Goal: Transaction & Acquisition: Register for event/course

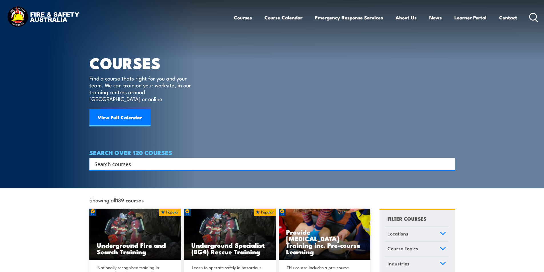
click at [138, 160] on input "Search input" at bounding box center [269, 164] width 348 height 9
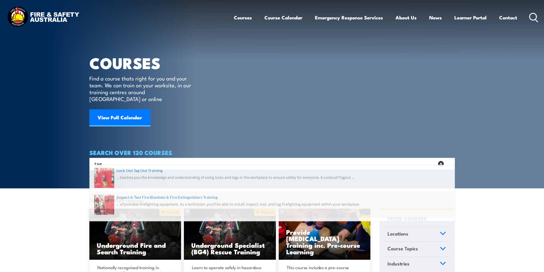
type input "tag"
click at [156, 208] on span at bounding box center [272, 208] width 362 height 27
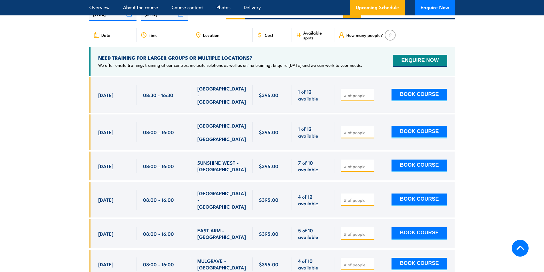
scroll to position [1086, 0]
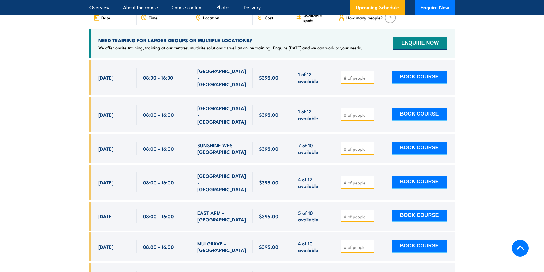
click at [352, 81] on span at bounding box center [358, 77] width 30 height 7
type input "1"
click at [369, 81] on input "1" at bounding box center [358, 78] width 29 height 6
click at [415, 84] on button "BOOK COURSE" at bounding box center [419, 77] width 55 height 13
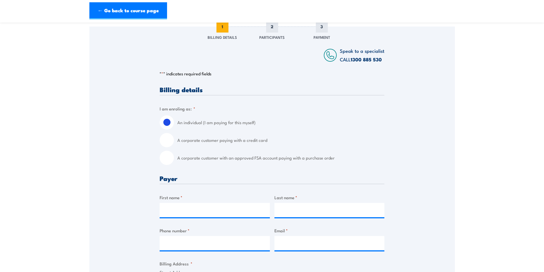
scroll to position [86, 0]
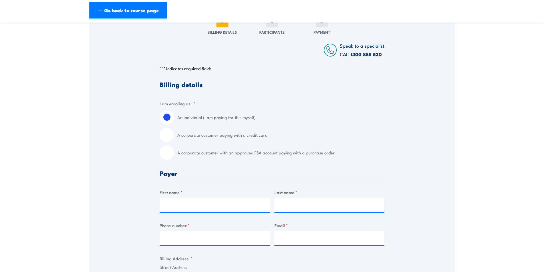
click at [167, 135] on input "A corporate customer paying with a credit card" at bounding box center [167, 135] width 14 height 14
radio input "true"
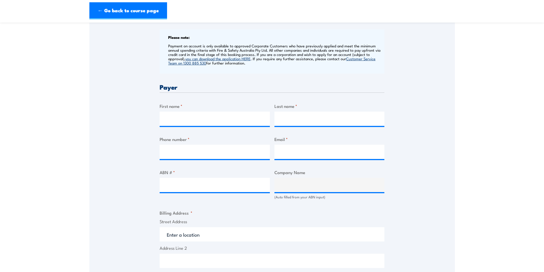
scroll to position [229, 0]
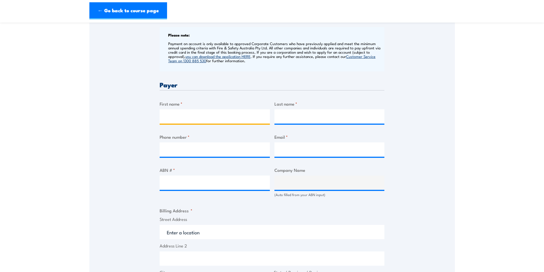
click at [191, 121] on input "First name *" at bounding box center [215, 116] width 110 height 14
type input "Kirsty"
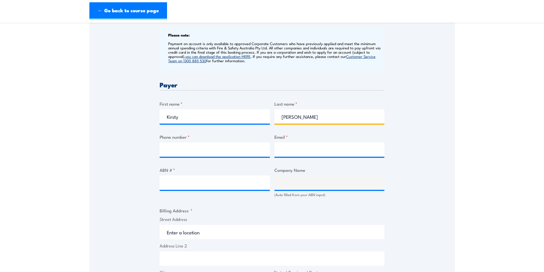
type input "Murphy"
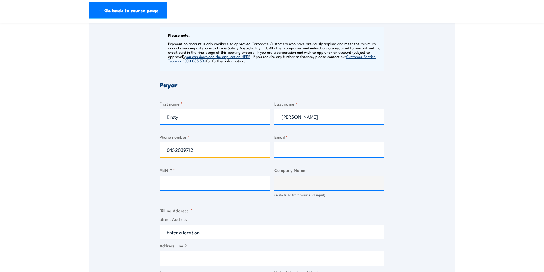
type input "0452039712"
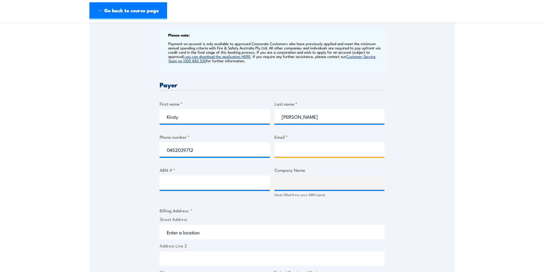
click at [280, 150] on input "Email *" at bounding box center [330, 150] width 110 height 14
type input "kirsty@roadandrailexcavations.com.au"
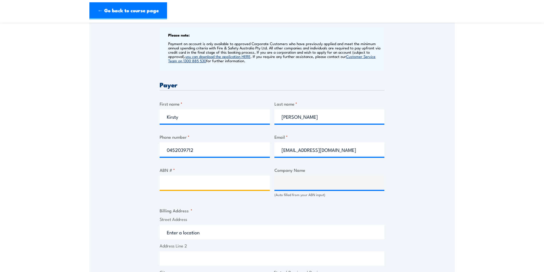
click at [193, 179] on input "ABN # *" at bounding box center [215, 183] width 110 height 14
paste input "25 603 564 978"
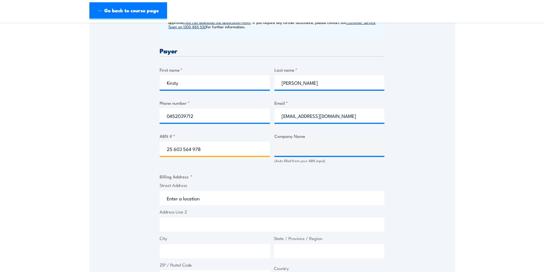
scroll to position [314, 0]
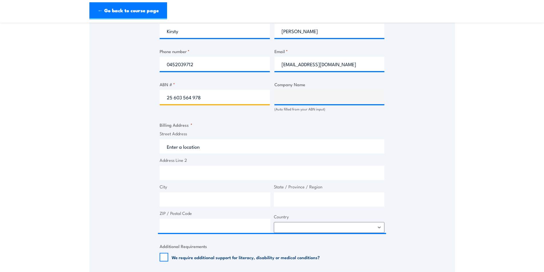
type input "25 603 564 978"
click at [221, 99] on input "25 603 564 978" at bounding box center [215, 97] width 110 height 14
click at [218, 123] on fieldset "Billing Address * Street Address Address Line 2 City State / Province / Region …" at bounding box center [272, 177] width 225 height 111
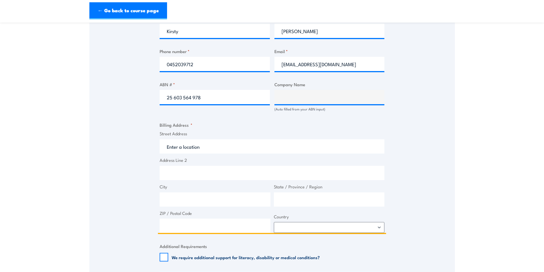
click at [195, 148] on input "Street Address" at bounding box center [272, 146] width 225 height 14
type input "8"
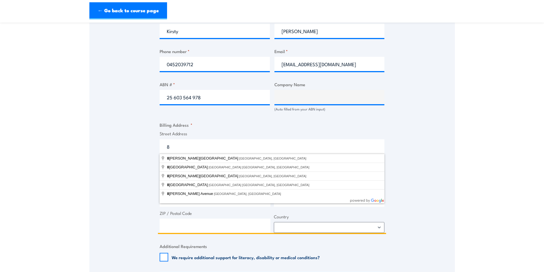
type input "8"
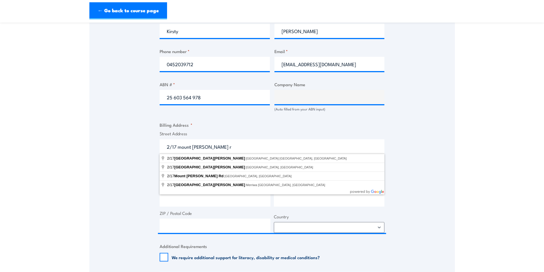
type input "2/17 Mount Erin Road, Campbelltown NSW, Australia"
type input "17 Mount Erin Rd"
type input "Campbelltown"
type input "New South Wales"
type input "2560"
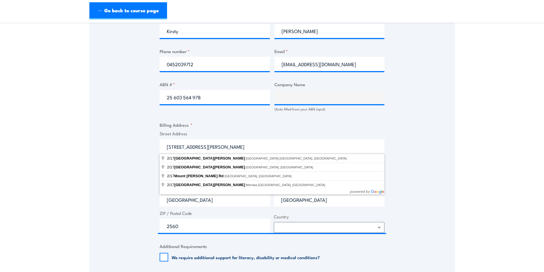
select select "Australia"
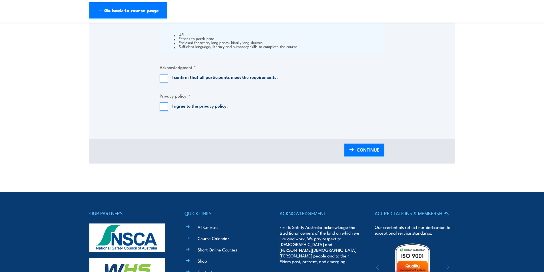
scroll to position [600, 0]
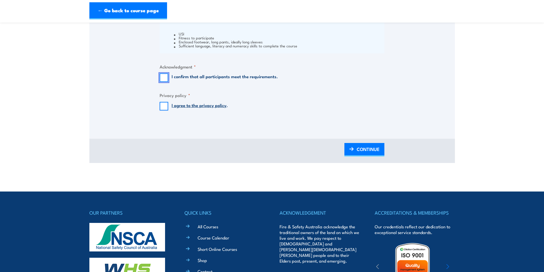
drag, startPoint x: 165, startPoint y: 79, endPoint x: 166, endPoint y: 90, distance: 11.0
click at [165, 79] on input "I confirm that all participants meet the requirements." at bounding box center [164, 77] width 9 height 9
checkbox input "true"
click at [162, 107] on input "I agree to the privacy policy ." at bounding box center [164, 106] width 9 height 9
checkbox input "true"
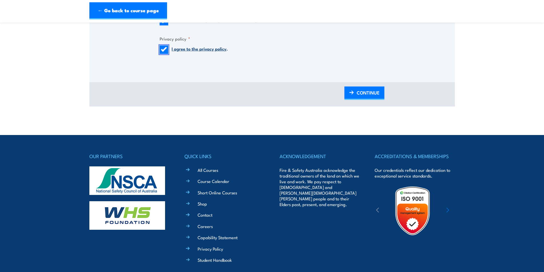
scroll to position [702, 0]
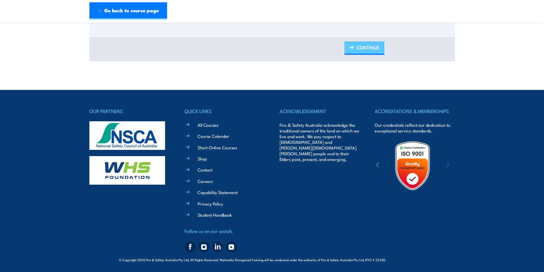
click at [371, 46] on span "CONTINUE" at bounding box center [368, 47] width 23 height 15
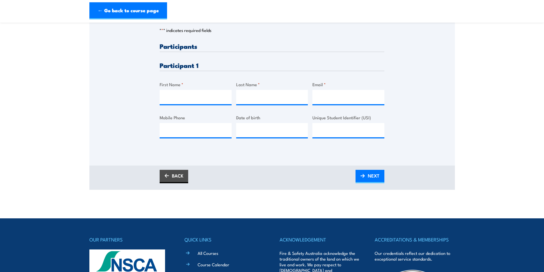
scroll to position [143, 0]
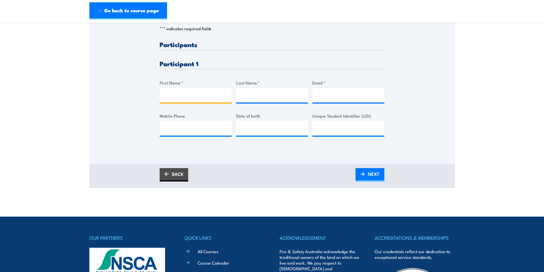
click at [211, 91] on input "First Name *" at bounding box center [196, 95] width 72 height 14
type input "Grant"
type input "Kelly"
click at [329, 95] on input "Email *" at bounding box center [349, 95] width 72 height 14
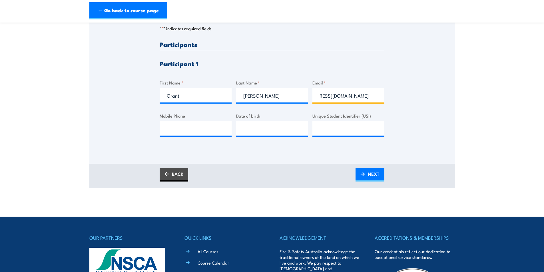
scroll to position [0, 37]
type input "grant.k@roadandrailexcavations.com.au"
click at [373, 176] on span "NEXT" at bounding box center [374, 174] width 12 height 15
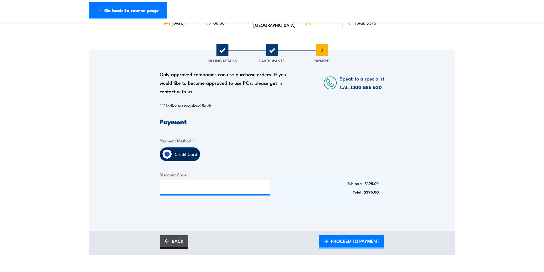
scroll to position [86, 0]
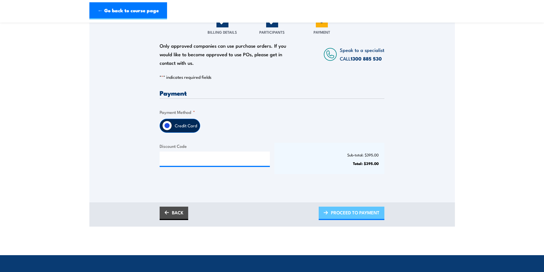
click at [335, 215] on span "PROCEED TO PAYMENT" at bounding box center [355, 212] width 49 height 15
